Goal: Navigation & Orientation: Find specific page/section

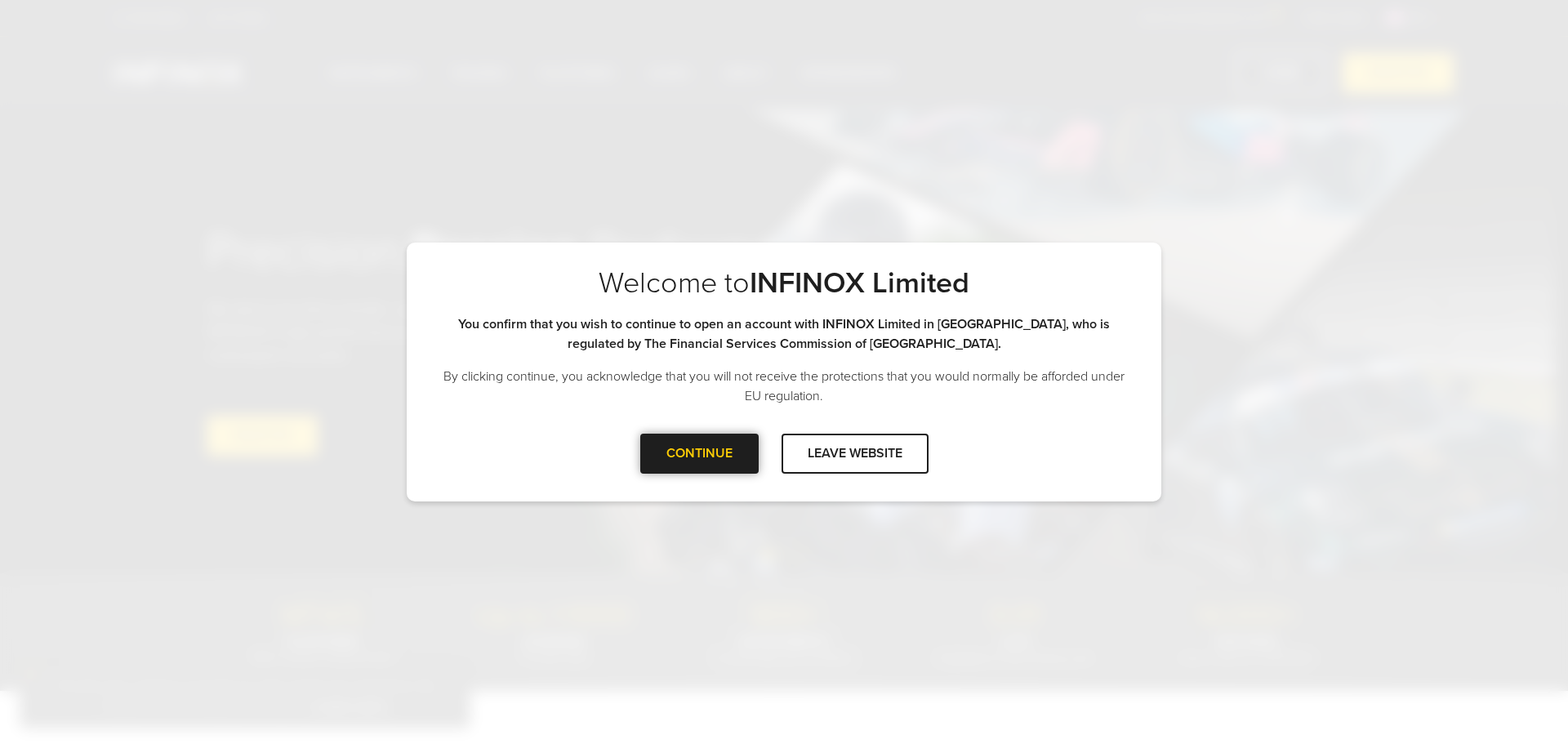
click at [735, 457] on div "CONTINUE" at bounding box center [700, 454] width 119 height 40
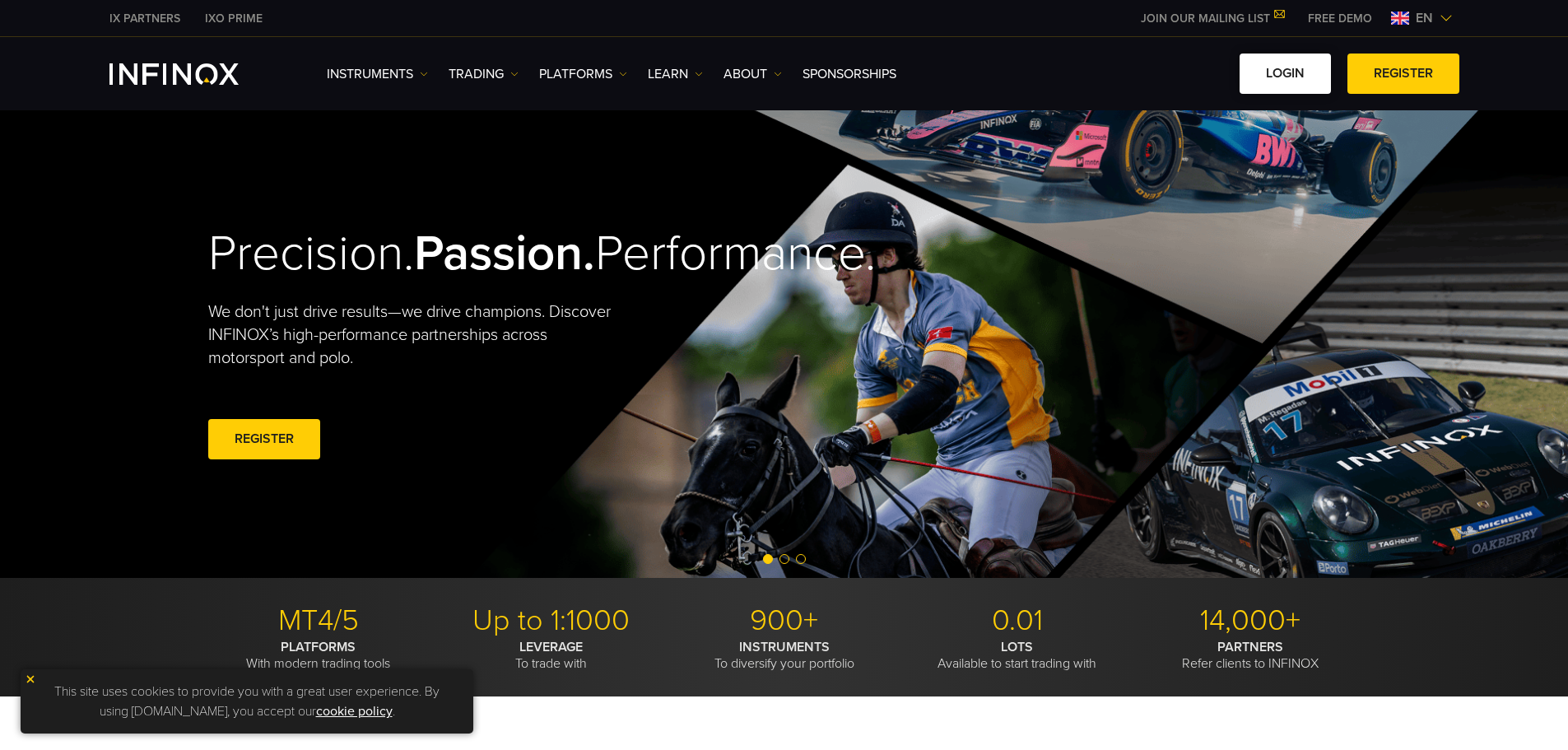
click at [1297, 79] on link "LOGIN" at bounding box center [1285, 73] width 91 height 41
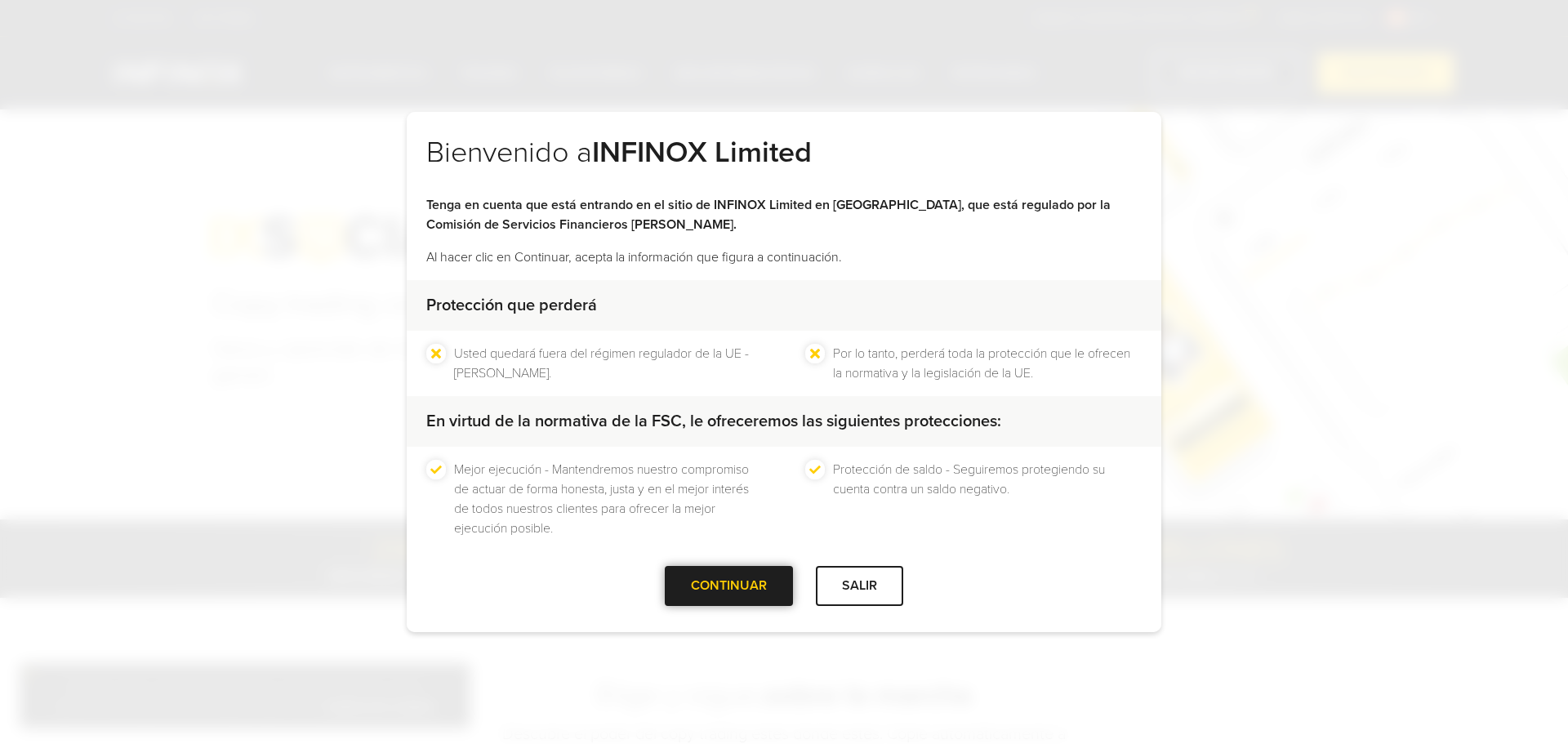
click at [730, 586] on div at bounding box center [730, 586] width 0 height 0
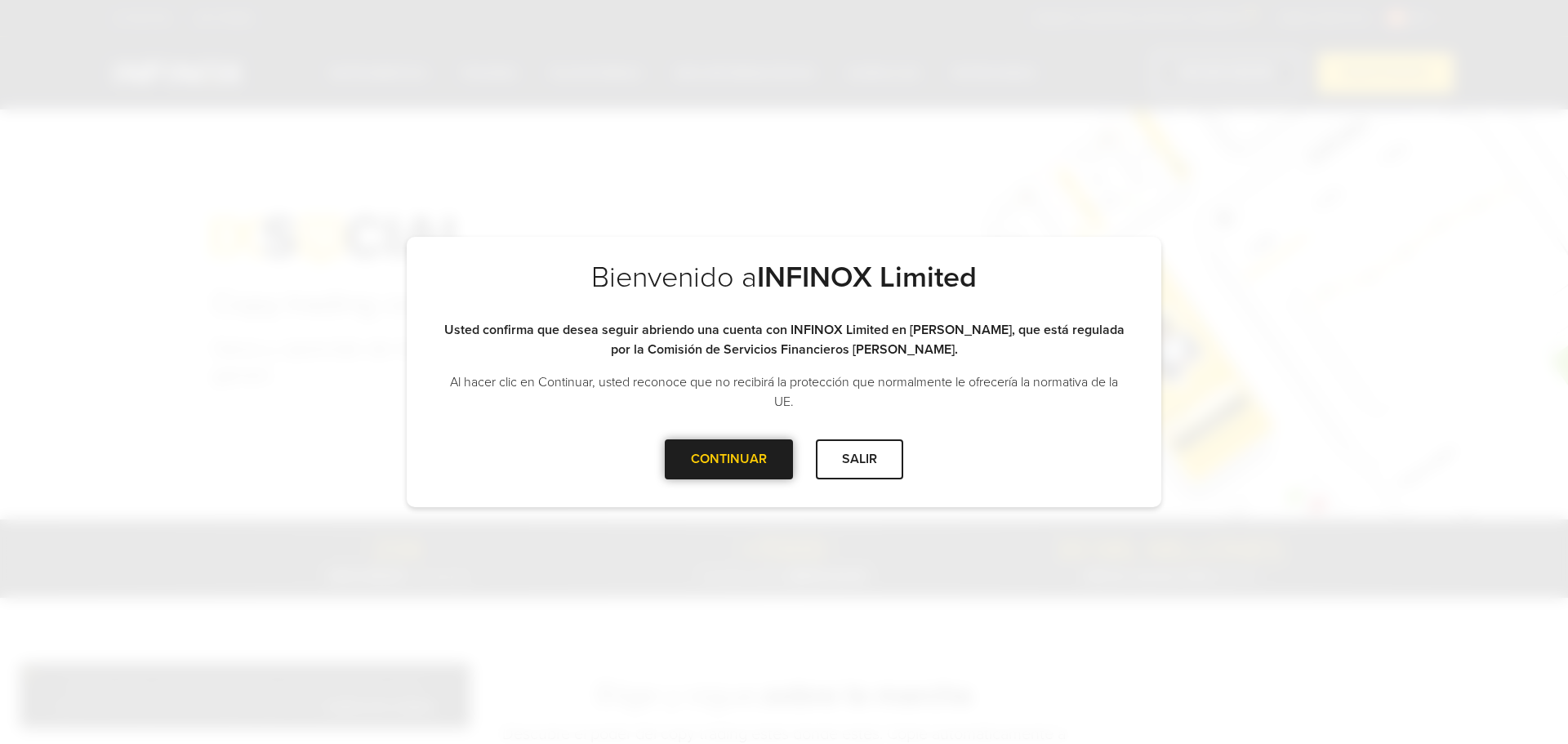
click at [730, 459] on div at bounding box center [730, 459] width 0 height 0
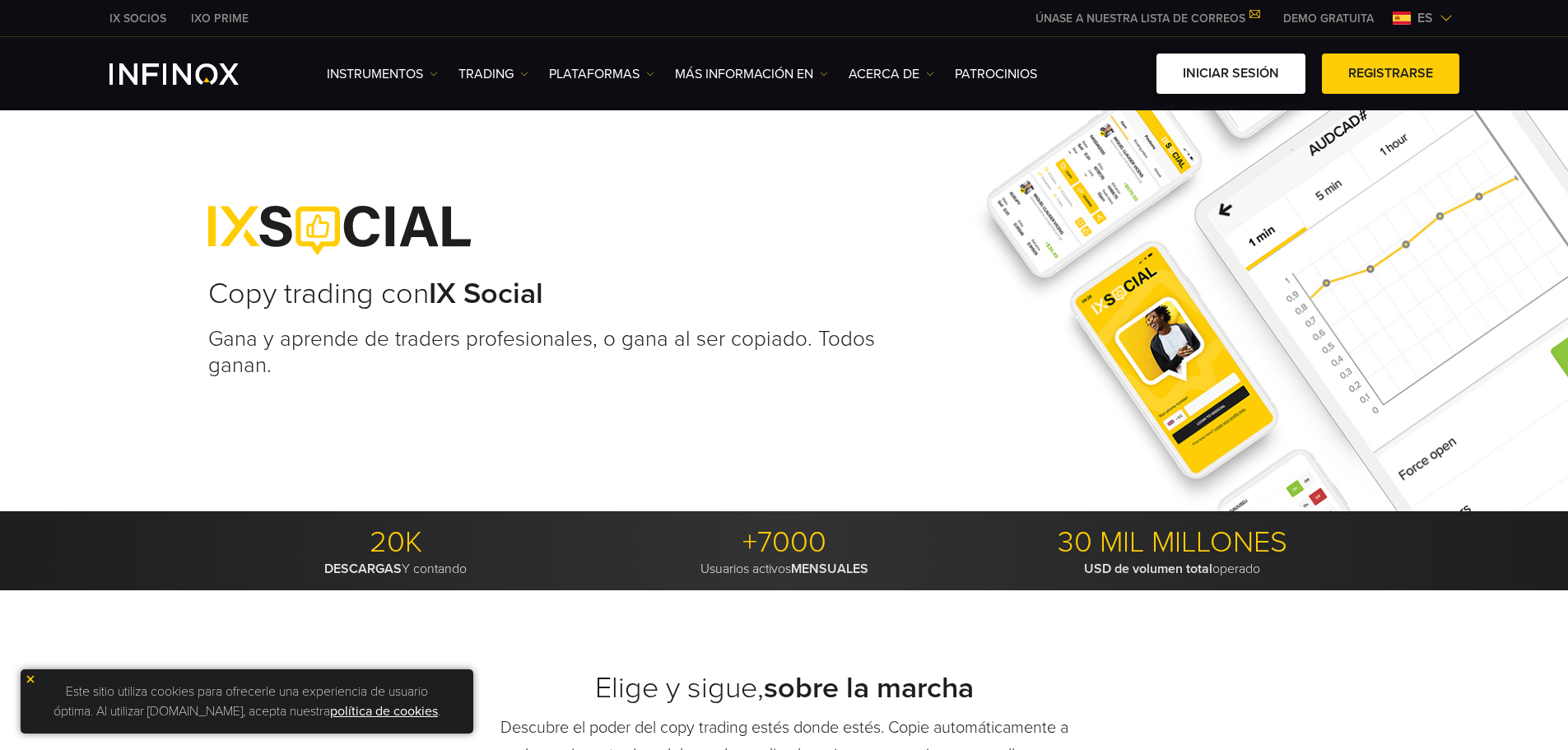
click at [1210, 64] on link "Iniciar sesión" at bounding box center [1231, 73] width 149 height 41
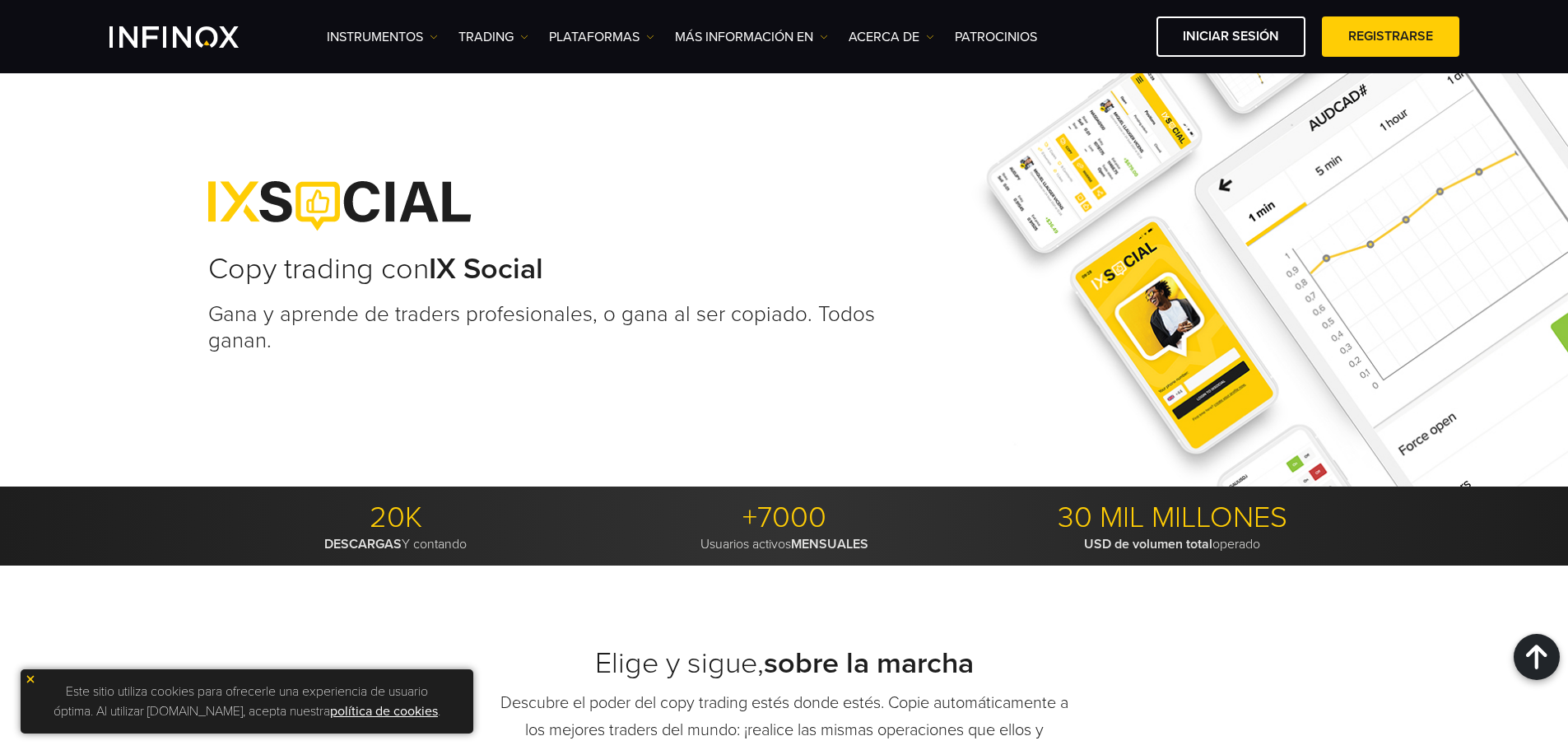
click at [32, 677] on img at bounding box center [31, 679] width 12 height 12
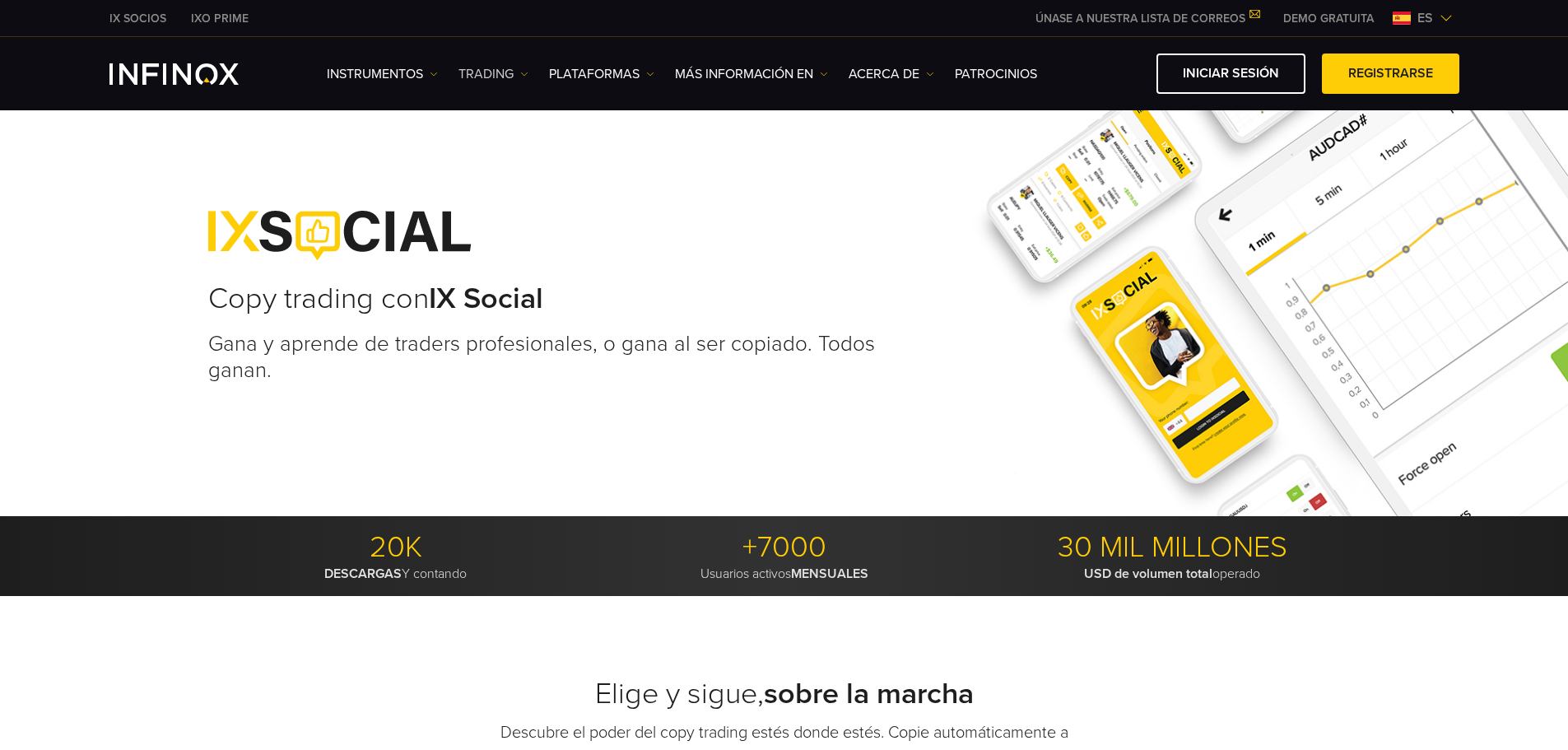
click at [523, 75] on img at bounding box center [524, 74] width 8 height 8
click at [429, 70] on link "Instrumentos" at bounding box center [382, 74] width 111 height 20
click at [642, 73] on link "PLATAFORMAS" at bounding box center [602, 74] width 106 height 20
click at [823, 68] on link "Más información en" at bounding box center [751, 74] width 153 height 20
click at [930, 70] on img at bounding box center [930, 74] width 8 height 8
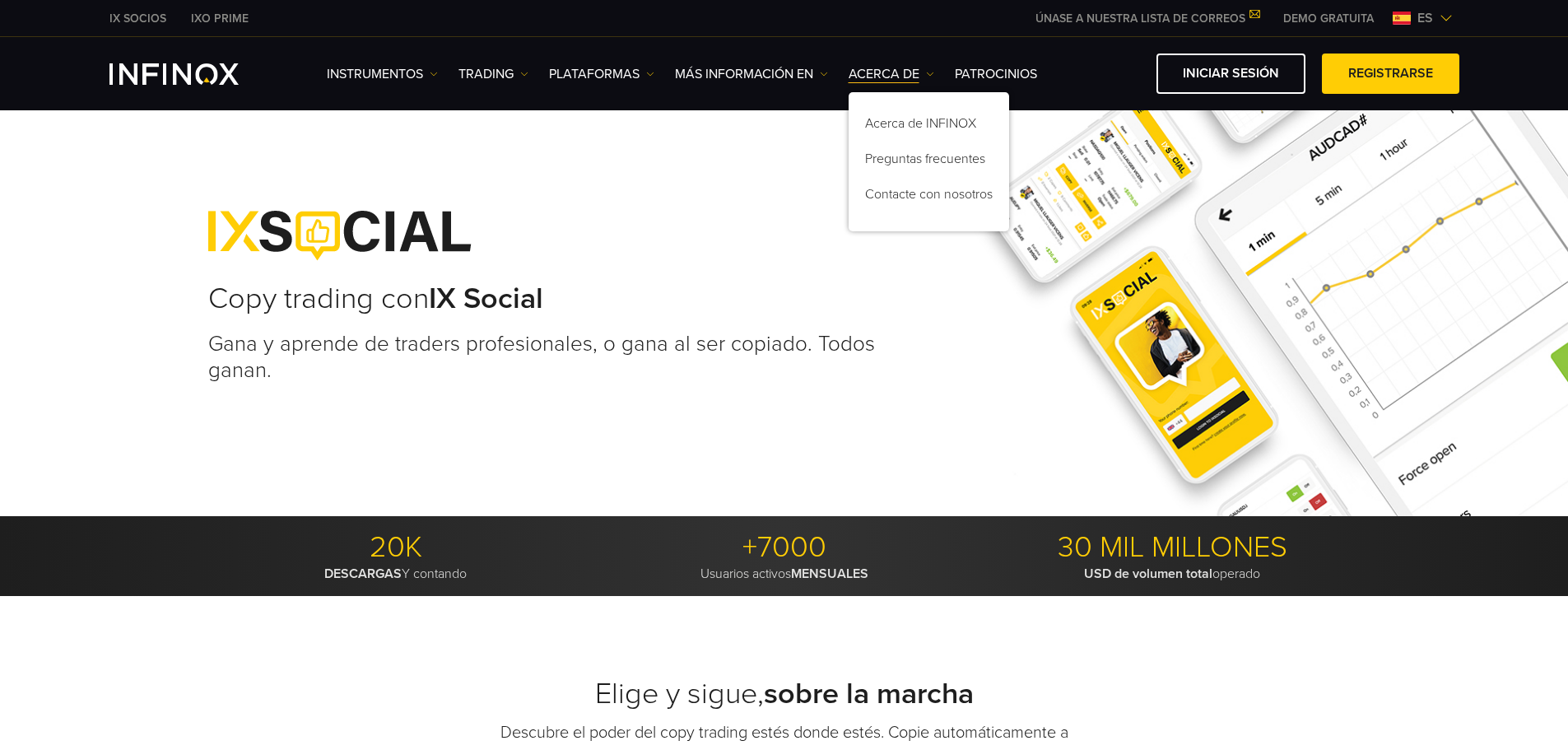
click at [1066, 63] on div "Iniciar sesión Registrarse" at bounding box center [1254, 73] width 410 height 41
